Goal: Information Seeking & Learning: Understand process/instructions

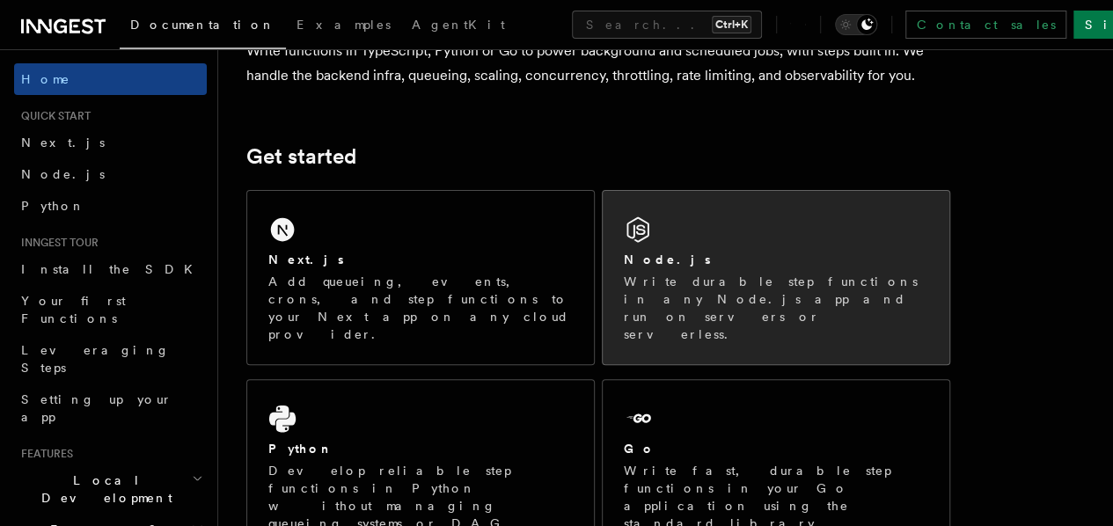
click at [664, 298] on p "Write durable step functions in any Node.js app and run on servers or serverles…" at bounding box center [776, 308] width 304 height 70
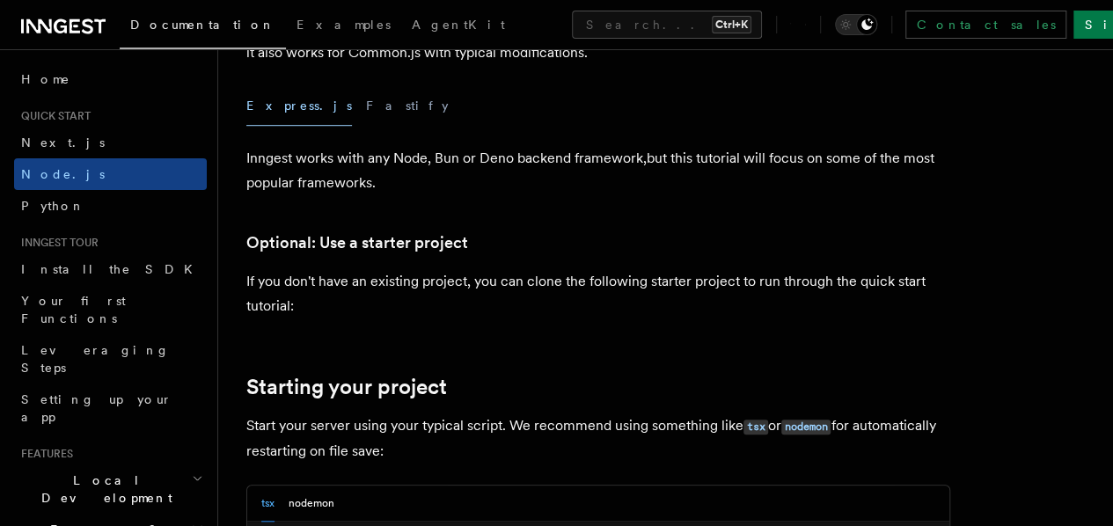
scroll to position [440, 0]
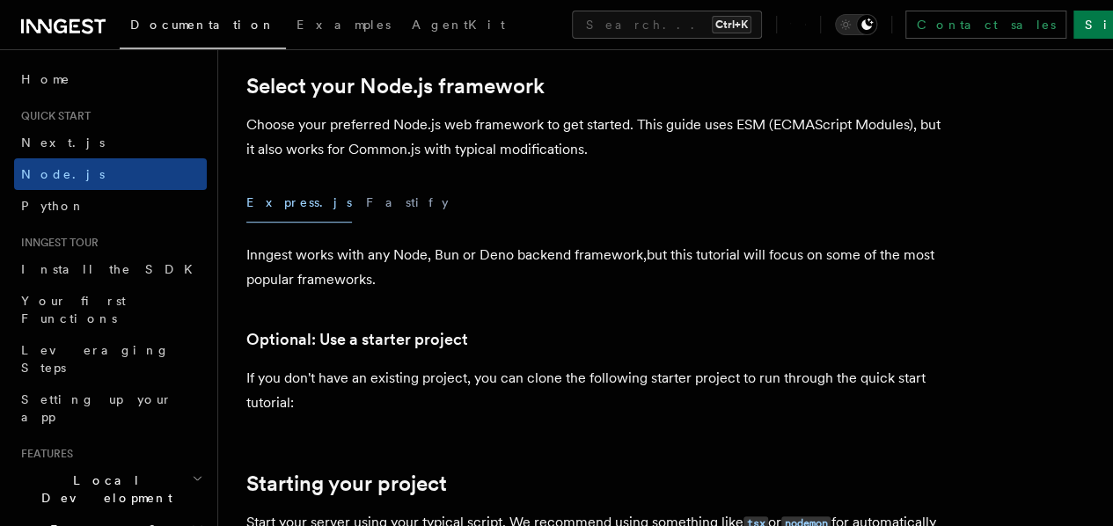
click at [270, 223] on button "Express.js" at bounding box center [299, 203] width 106 height 40
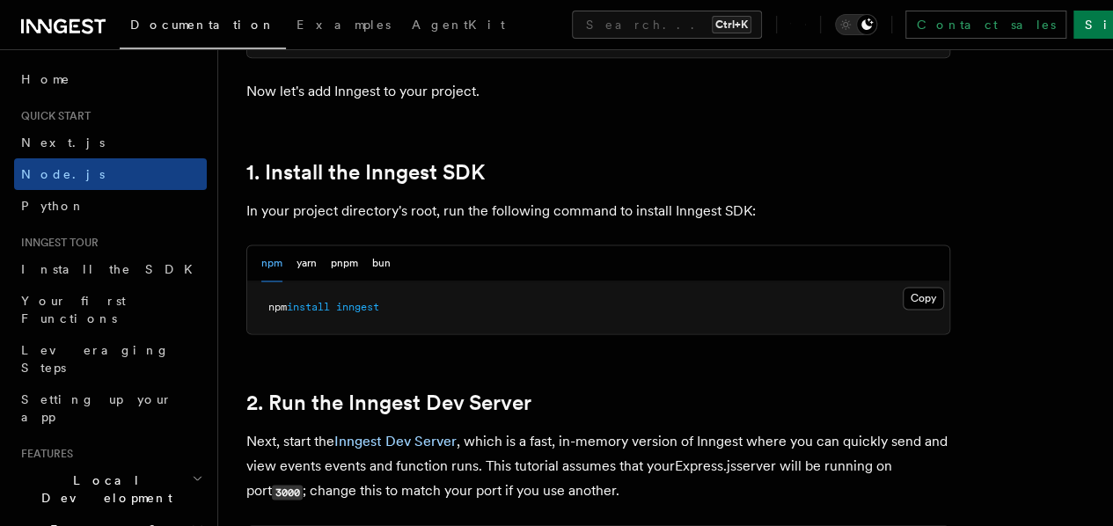
scroll to position [1056, 0]
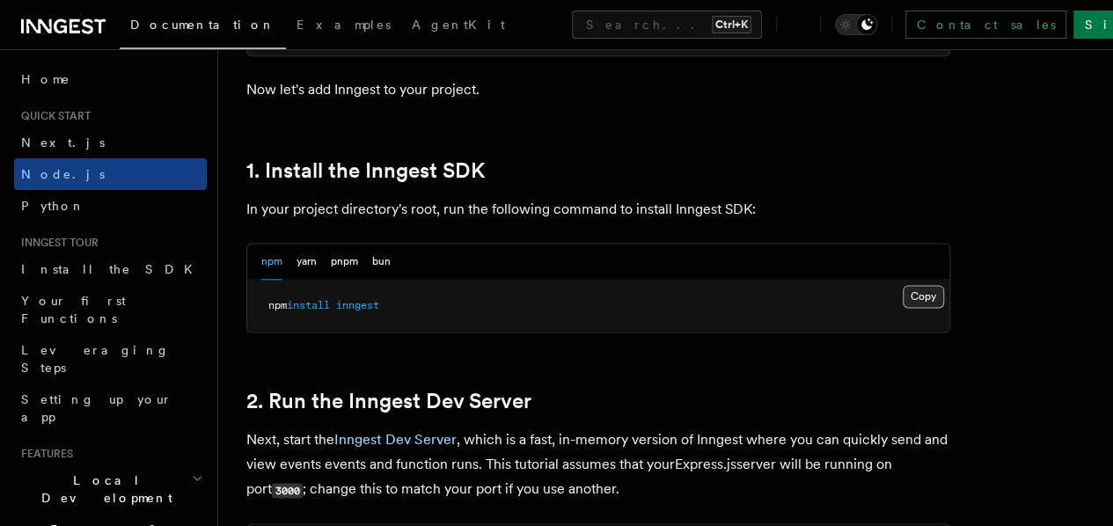
click at [903, 308] on button "Copy Copied" at bounding box center [923, 296] width 41 height 23
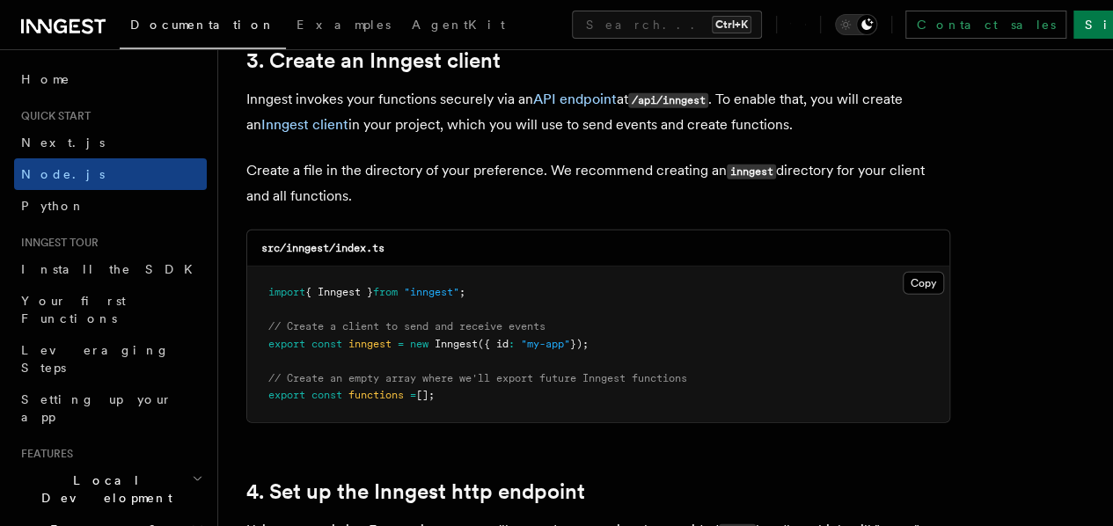
scroll to position [2265, 0]
click at [903, 271] on button "Copy Copied" at bounding box center [923, 282] width 41 height 23
drag, startPoint x: 285, startPoint y: 230, endPoint x: 328, endPoint y: 229, distance: 43.1
click at [328, 241] on code "src/inngest/index.ts" at bounding box center [322, 247] width 123 height 12
copy code "inngest"
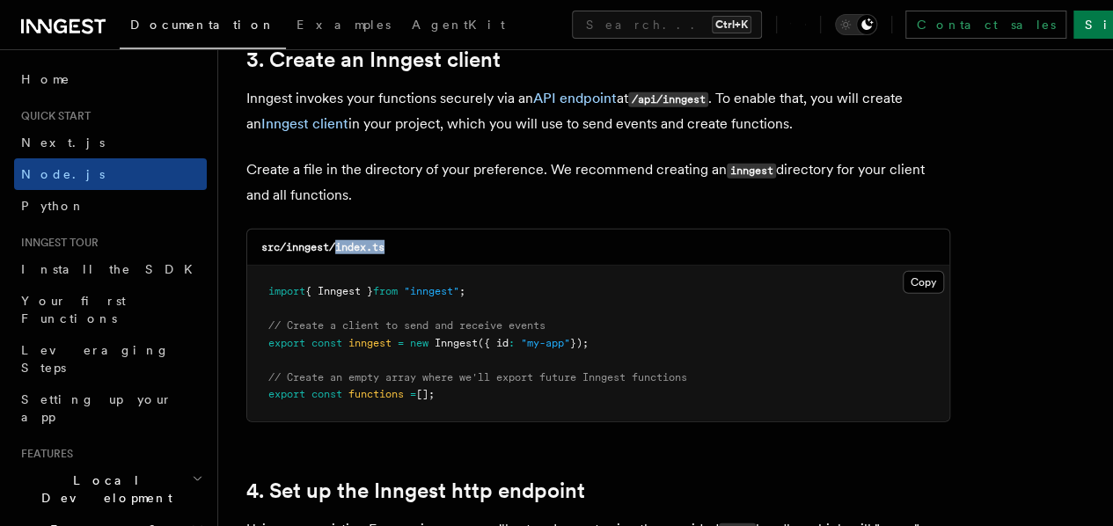
drag, startPoint x: 410, startPoint y: 231, endPoint x: 337, endPoint y: 230, distance: 73.0
click at [337, 230] on div "src/inngest/index.ts" at bounding box center [598, 248] width 702 height 36
copy code "index.ts"
click at [464, 234] on div "src/inngest/index.ts" at bounding box center [598, 248] width 702 height 36
click at [839, 272] on pre "import { Inngest } from "inngest" ; // Create a client to send and receive even…" at bounding box center [598, 344] width 702 height 156
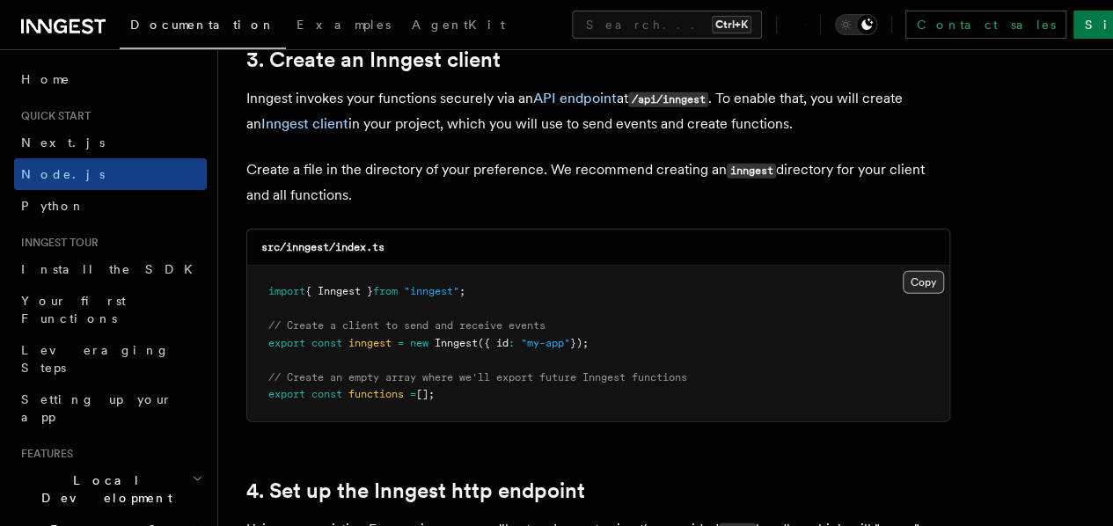
click at [903, 271] on button "Copy Copied" at bounding box center [923, 282] width 41 height 23
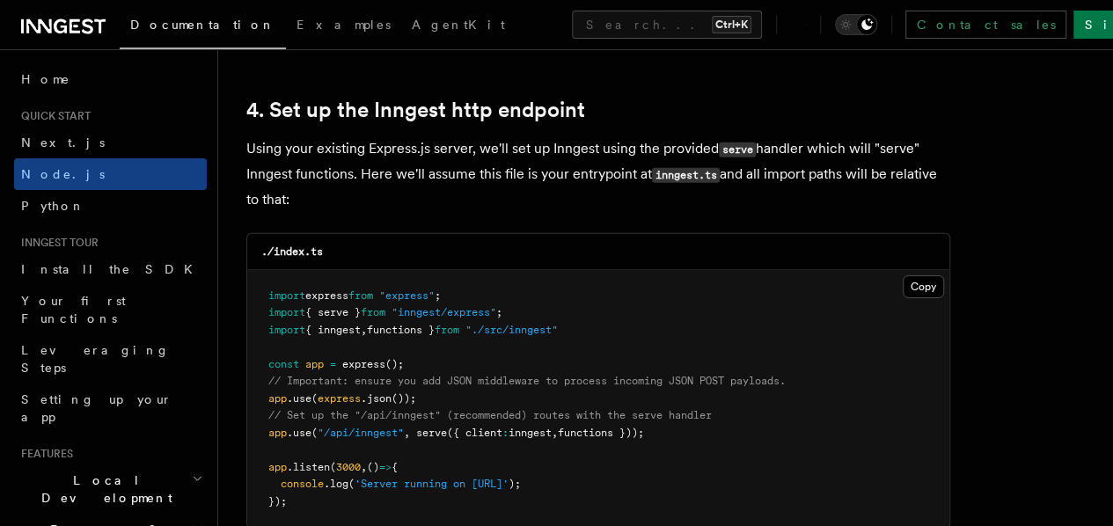
scroll to position [2647, 0]
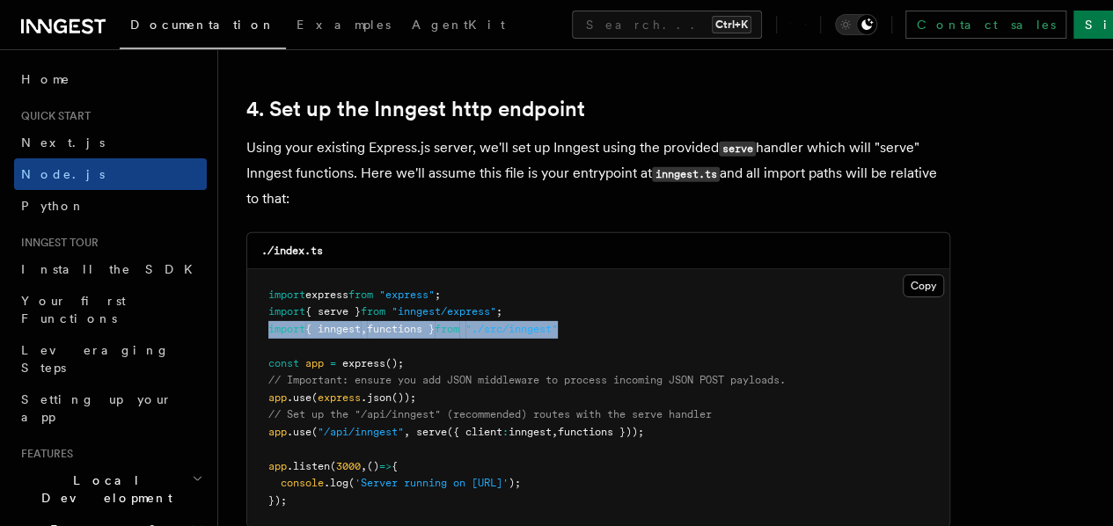
drag, startPoint x: 266, startPoint y: 312, endPoint x: 607, endPoint y: 311, distance: 341.3
click at [607, 311] on pre "import express from "express" ; import { serve } from "inngest/express" ; impor…" at bounding box center [598, 398] width 702 height 259
copy span "import { inngest , functions } from "./src/inngest""
click at [607, 311] on pre "import express from "express" ; import { serve } from "inngest/express" ; impor…" at bounding box center [598, 398] width 702 height 259
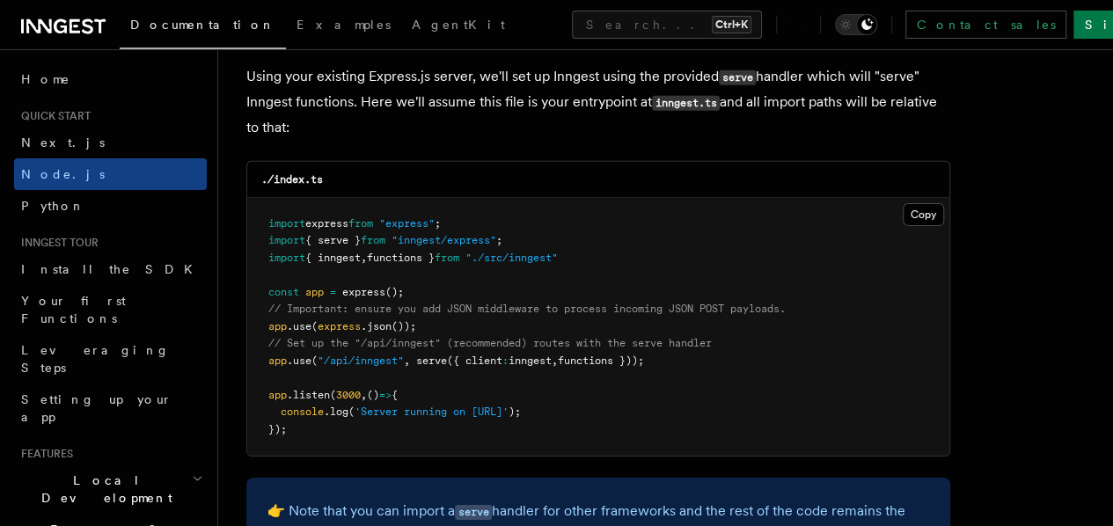
scroll to position [2728, 0]
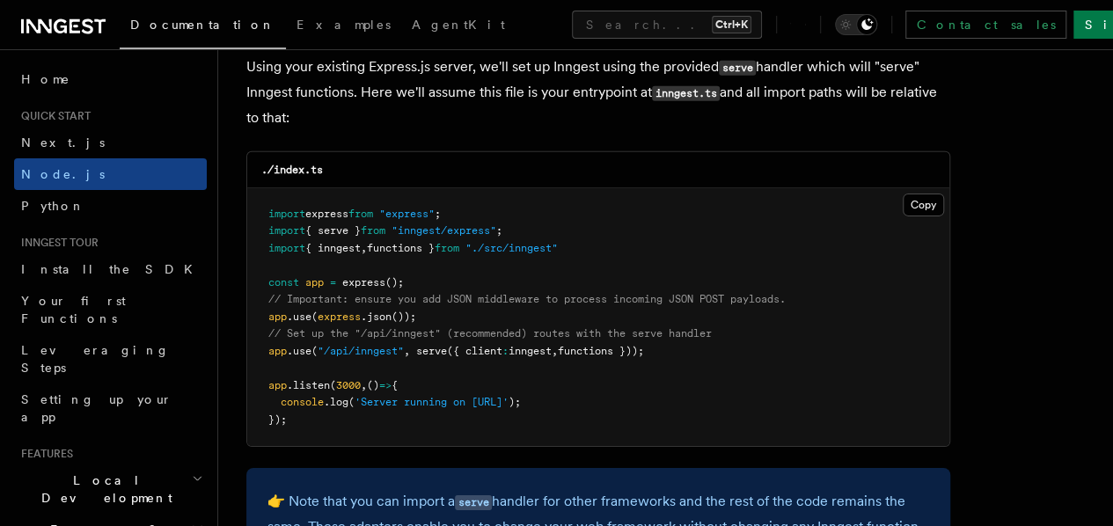
drag, startPoint x: 266, startPoint y: 333, endPoint x: 680, endPoint y: 330, distance: 414.4
click at [680, 330] on pre "import express from "express" ; import { serve } from "inngest/express" ; impor…" at bounding box center [598, 317] width 702 height 259
copy span "app .use ( "/api/inngest" , serve ({ client : inngest , functions }));"
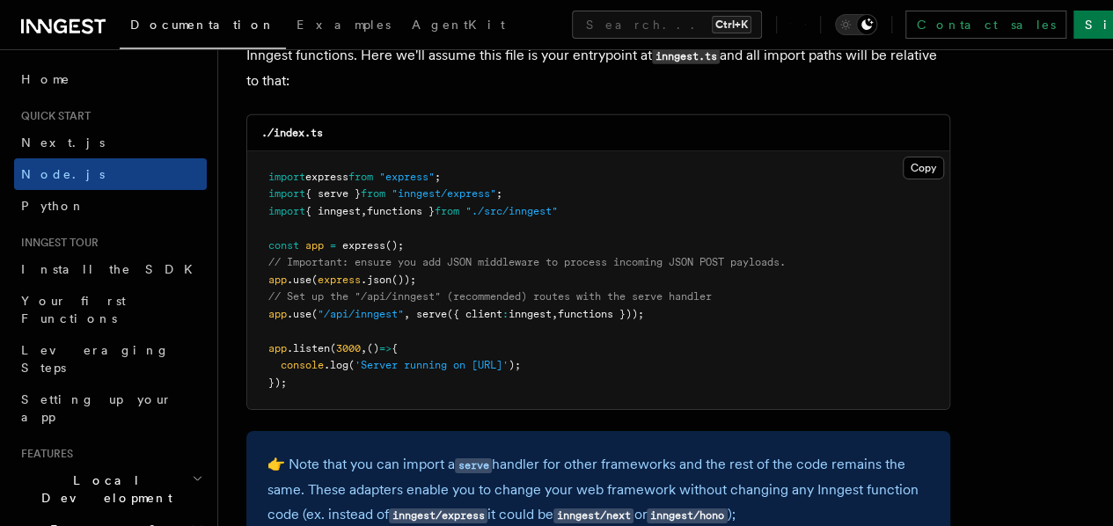
scroll to position [2764, 0]
drag, startPoint x: 525, startPoint y: 177, endPoint x: 267, endPoint y: 179, distance: 257.8
click at [267, 179] on pre "import express from "express" ; import { serve } from "inngest/express" ; impor…" at bounding box center [598, 281] width 702 height 259
copy span "import { serve } from "inngest/express" ;"
click at [563, 170] on pre "import express from "express" ; import { serve } from "inngest/express" ; impor…" at bounding box center [598, 281] width 702 height 259
